Goal: Information Seeking & Learning: Learn about a topic

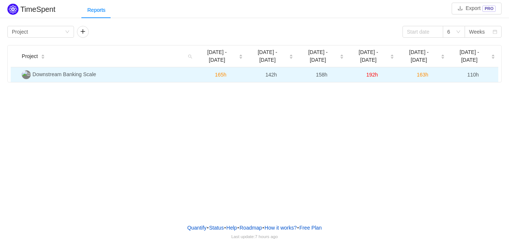
click at [85, 71] on span "Downstream Banking Scale" at bounding box center [65, 74] width 64 height 6
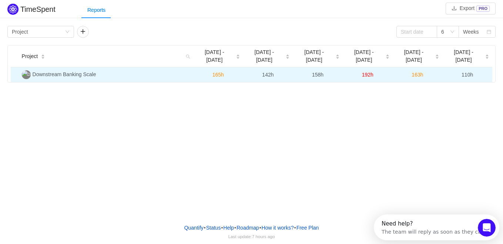
click at [473, 70] on td "110h" at bounding box center [467, 74] width 50 height 15
click at [471, 72] on span "110h" at bounding box center [466, 75] width 11 height 6
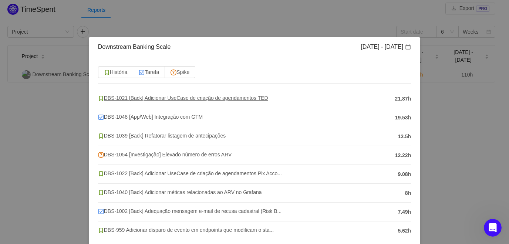
click at [209, 95] on span "DBS-1021 [Back] Adicionar UseCase de criação de agendamentos TED" at bounding box center [183, 98] width 170 height 6
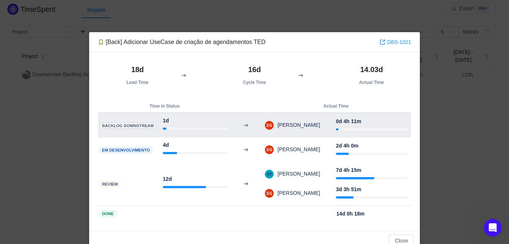
scroll to position [20, 0]
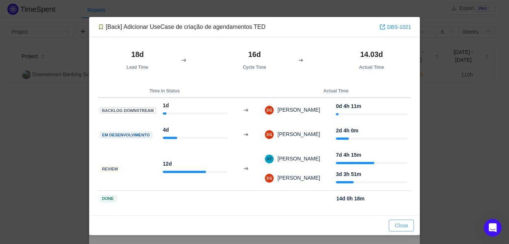
click at [393, 223] on button "Close" at bounding box center [401, 226] width 25 height 12
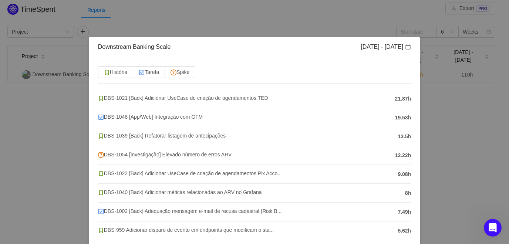
scroll to position [0, 0]
click at [431, 95] on div "Downstream Banking Scale [DATE] - [DATE] História Tarefa Spike DBS-1021 [Back] …" at bounding box center [254, 122] width 509 height 244
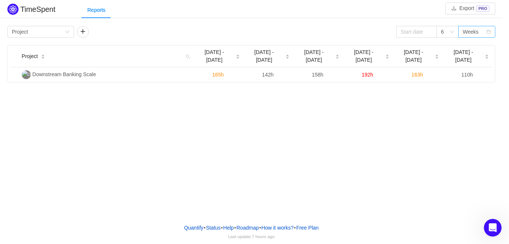
click at [476, 36] on div "Weeks" at bounding box center [471, 31] width 16 height 11
click at [476, 55] on li "Months" at bounding box center [476, 58] width 37 height 12
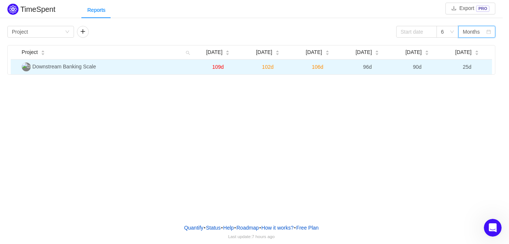
click at [467, 69] on span "25d" at bounding box center [467, 67] width 9 height 6
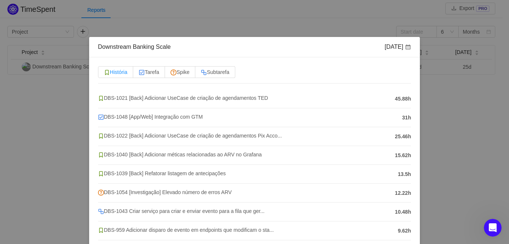
click at [122, 69] on span "História" at bounding box center [115, 72] width 23 height 6
click at [104, 74] on input "História" at bounding box center [104, 74] width 0 height 0
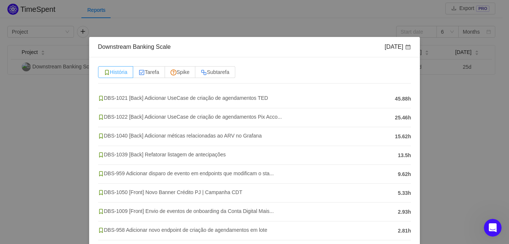
click at [123, 69] on span "História" at bounding box center [115, 72] width 23 height 6
click at [104, 74] on input "História" at bounding box center [104, 74] width 0 height 0
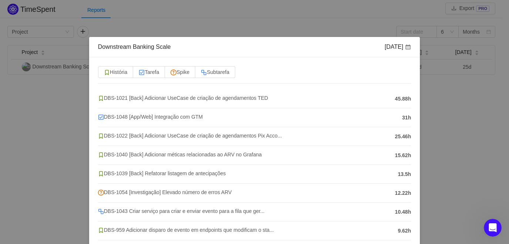
click at [434, 98] on div "Downstream Banking Scale [DATE] História Tarefa Spike Subtarefa DBS-1021 [Back]…" at bounding box center [254, 122] width 509 height 244
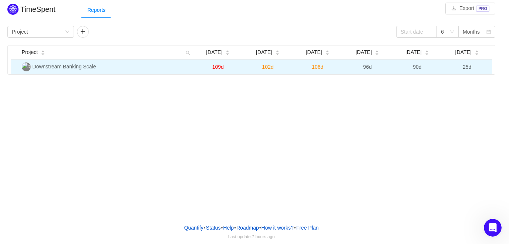
click at [415, 67] on span "90d" at bounding box center [417, 67] width 9 height 6
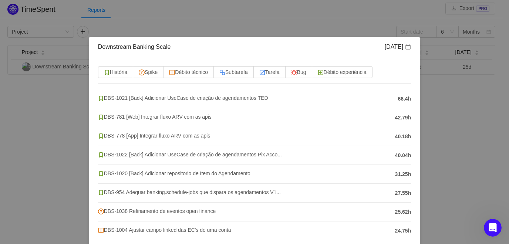
click at [464, 102] on div "Downstream Banking Scale [DATE] História Spike Débito técnico Subtarefa Tarefa …" at bounding box center [254, 122] width 509 height 244
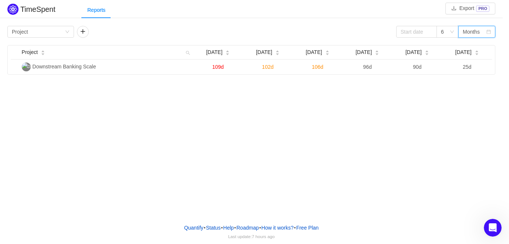
click at [467, 34] on div "Months" at bounding box center [471, 31] width 17 height 11
click at [469, 48] on li "Weeks" at bounding box center [476, 46] width 37 height 12
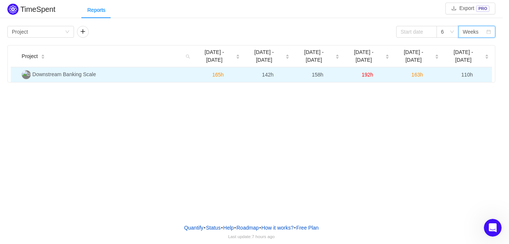
click at [472, 72] on span "110h" at bounding box center [466, 75] width 11 height 6
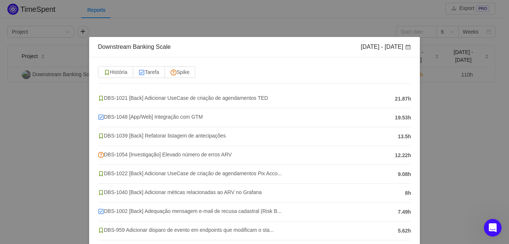
click at [450, 74] on div "Downstream Banking Scale [DATE] - [DATE] História Tarefa Spike DBS-1021 [Back] …" at bounding box center [254, 122] width 509 height 244
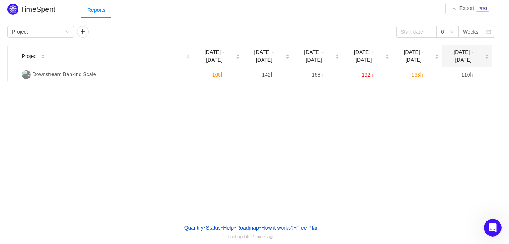
click at [465, 54] on span "[DATE] - [DATE]" at bounding box center [463, 56] width 37 height 16
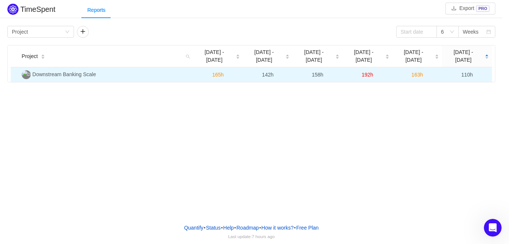
click at [467, 72] on span "110h" at bounding box center [466, 75] width 11 height 6
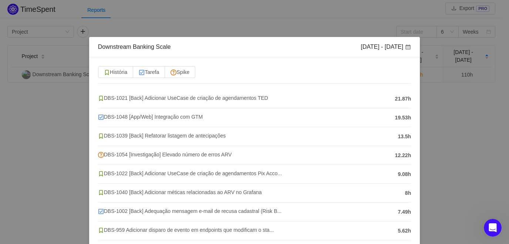
click at [394, 45] on div "[DATE] - [DATE]" at bounding box center [386, 47] width 50 height 8
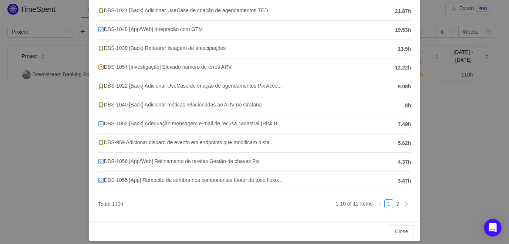
scroll to position [93, 0]
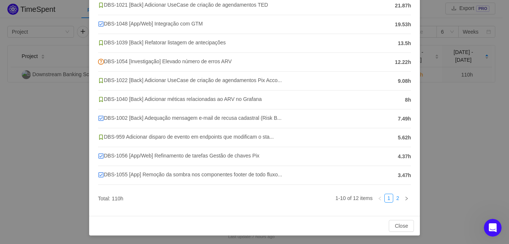
click at [394, 196] on link "2" at bounding box center [398, 198] width 8 height 8
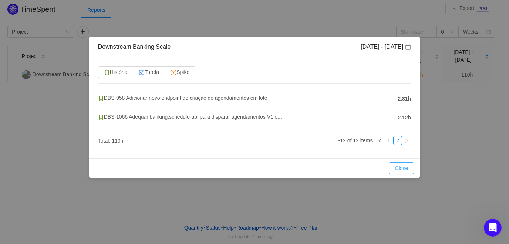
click at [398, 169] on button "Close" at bounding box center [401, 168] width 25 height 12
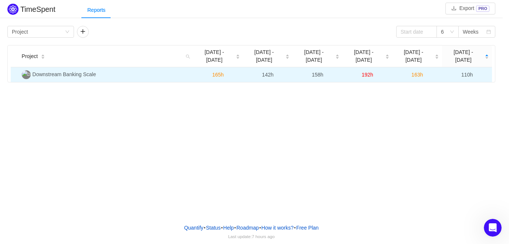
click at [56, 71] on span "Downstream Banking Scale" at bounding box center [65, 74] width 64 height 6
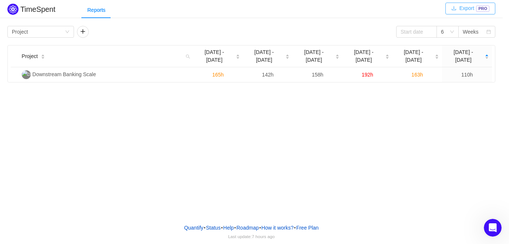
click at [467, 8] on button "Export PRO" at bounding box center [470, 9] width 50 height 12
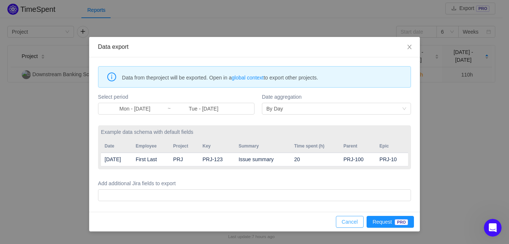
click at [355, 223] on button "Cancel" at bounding box center [350, 222] width 28 height 12
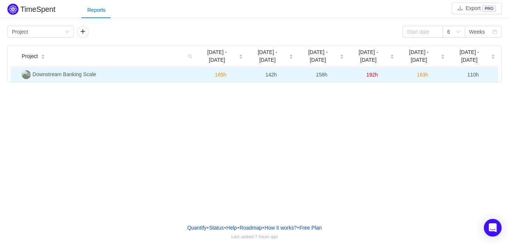
click at [420, 72] on span "163h" at bounding box center [422, 75] width 11 height 6
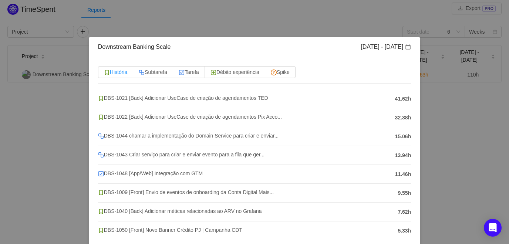
drag, startPoint x: 120, startPoint y: 74, endPoint x: 120, endPoint y: 78, distance: 4.1
click at [119, 74] on span "História" at bounding box center [115, 72] width 23 height 6
click at [104, 74] on input "História" at bounding box center [104, 74] width 0 height 0
click at [156, 75] on span "Subtarefa" at bounding box center [153, 72] width 28 height 6
click at [139, 74] on input "Subtarefa" at bounding box center [139, 74] width 0 height 0
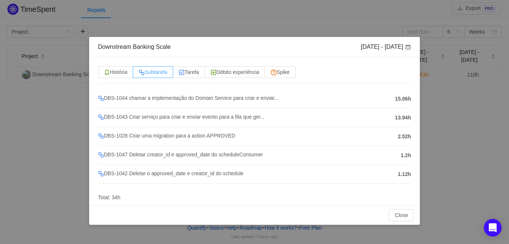
click at [159, 75] on span "Subtarefa" at bounding box center [153, 72] width 28 height 6
click at [139, 74] on input "Subtarefa" at bounding box center [139, 74] width 0 height 0
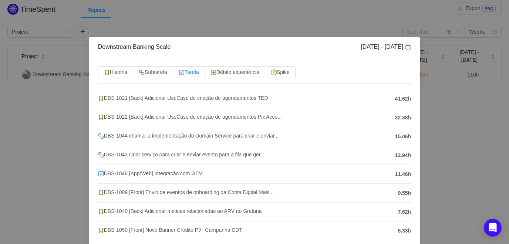
click at [187, 74] on span "Tarefa" at bounding box center [189, 72] width 20 height 6
click at [179, 74] on input "Tarefa" at bounding box center [179, 74] width 0 height 0
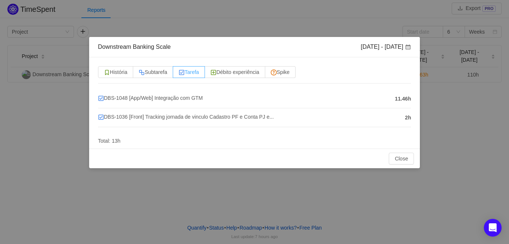
click at [188, 74] on span "Tarefa" at bounding box center [189, 72] width 20 height 6
click at [179, 74] on input "Tarefa" at bounding box center [179, 74] width 0 height 0
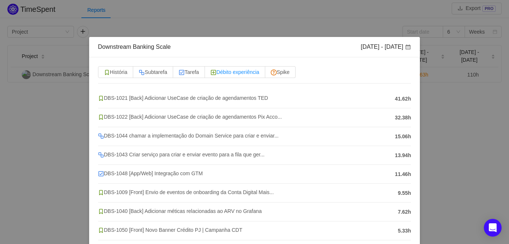
click at [226, 73] on span "Débito experiência" at bounding box center [235, 72] width 49 height 6
click at [211, 74] on input "Débito experiência" at bounding box center [211, 74] width 0 height 0
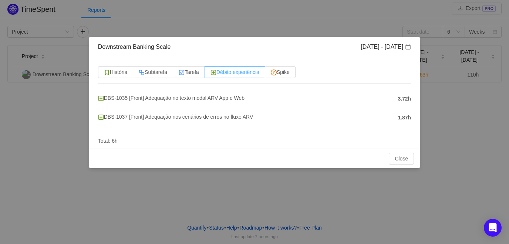
drag, startPoint x: 227, startPoint y: 73, endPoint x: 252, endPoint y: 72, distance: 25.5
click at [227, 73] on span "Débito experiência" at bounding box center [235, 72] width 49 height 6
click at [211, 74] on input "Débito experiência" at bounding box center [211, 74] width 0 height 0
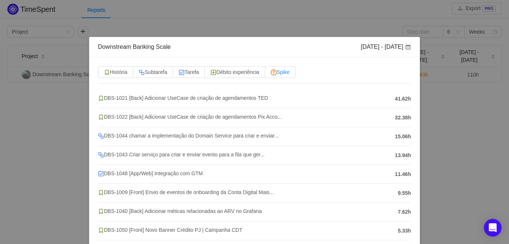
click at [283, 70] on span "Spike" at bounding box center [280, 72] width 19 height 6
click at [271, 74] on input "Spike" at bounding box center [271, 74] width 0 height 0
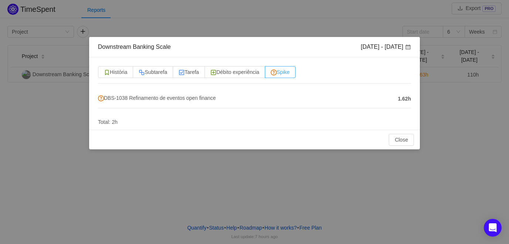
click at [283, 70] on span "Spike" at bounding box center [280, 72] width 19 height 6
click at [271, 74] on input "Spike" at bounding box center [271, 74] width 0 height 0
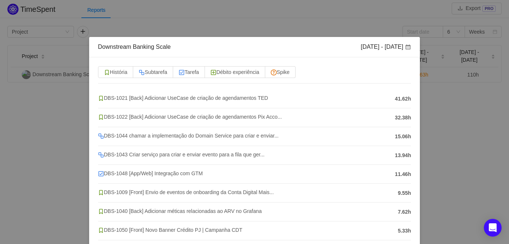
click at [433, 60] on div "Downstream Banking Scale Sep 29 - Oct 5 História Subtarefa Tarefa Débito experi…" at bounding box center [254, 122] width 509 height 244
